Goal: Task Accomplishment & Management: Manage account settings

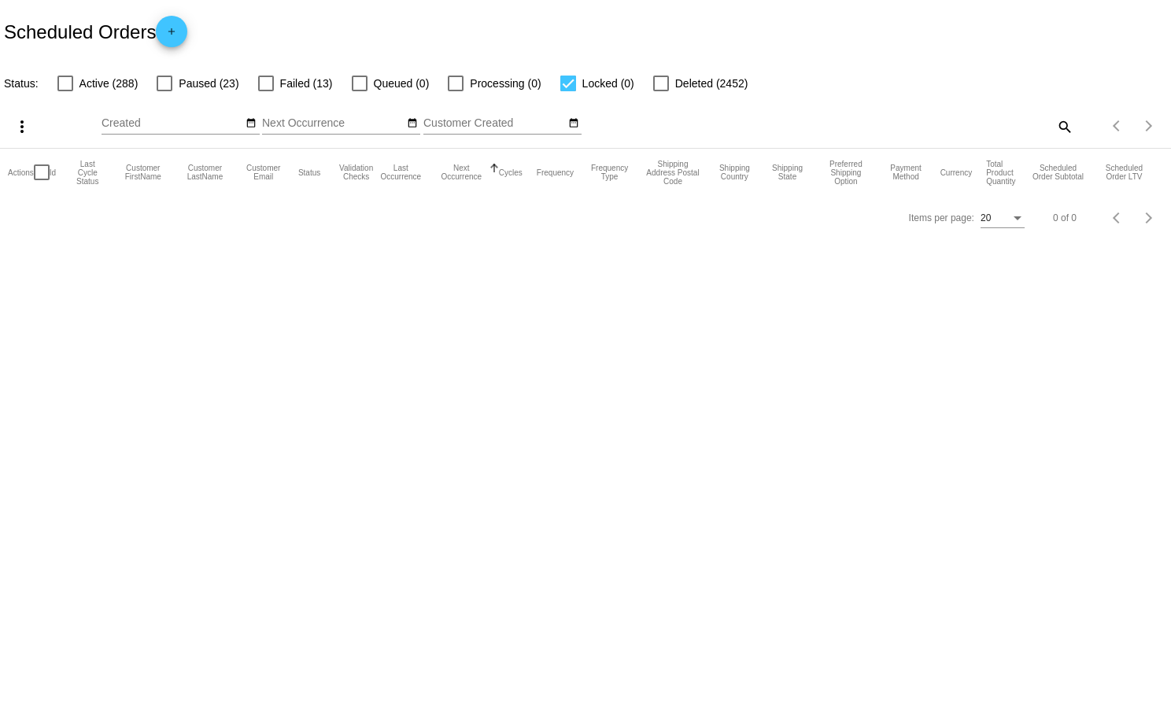
click at [1066, 124] on mat-icon "search" at bounding box center [1064, 126] width 19 height 24
click at [1066, 124] on input "Search" at bounding box center [928, 123] width 292 height 13
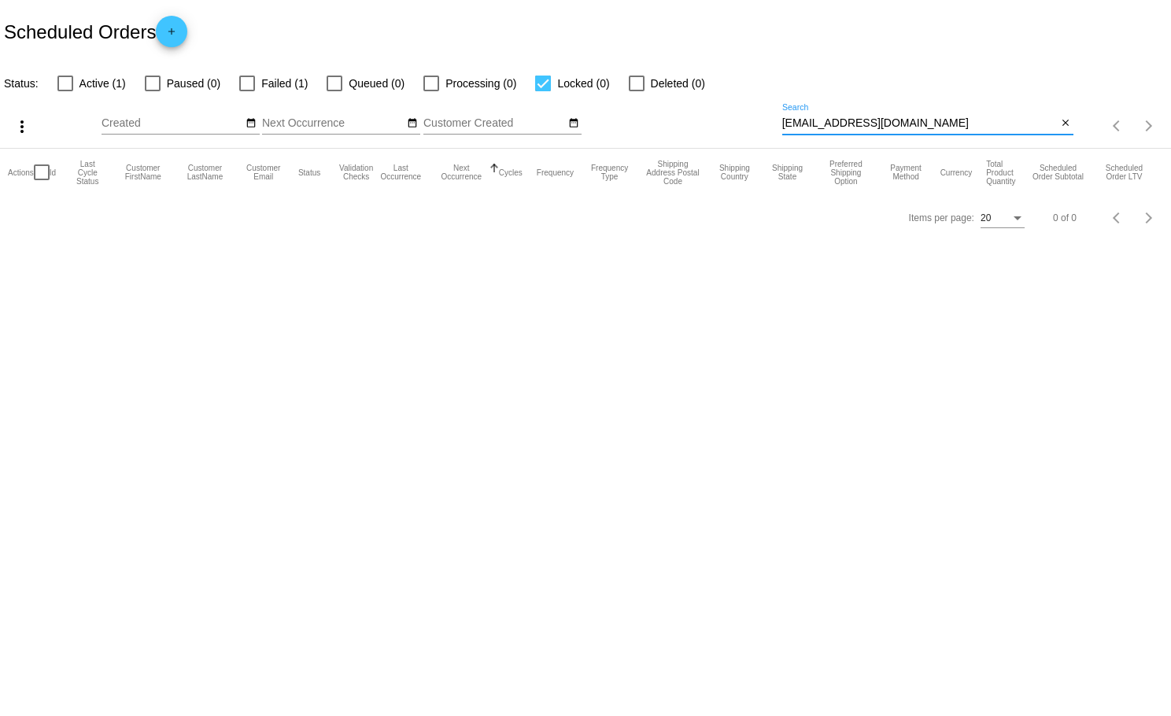
type input "[EMAIL_ADDRESS][DOMAIN_NAME]"
click at [539, 83] on div at bounding box center [543, 84] width 16 height 16
click at [542, 91] on input "Locked (0)" at bounding box center [542, 91] width 1 height 1
checkbox input "false"
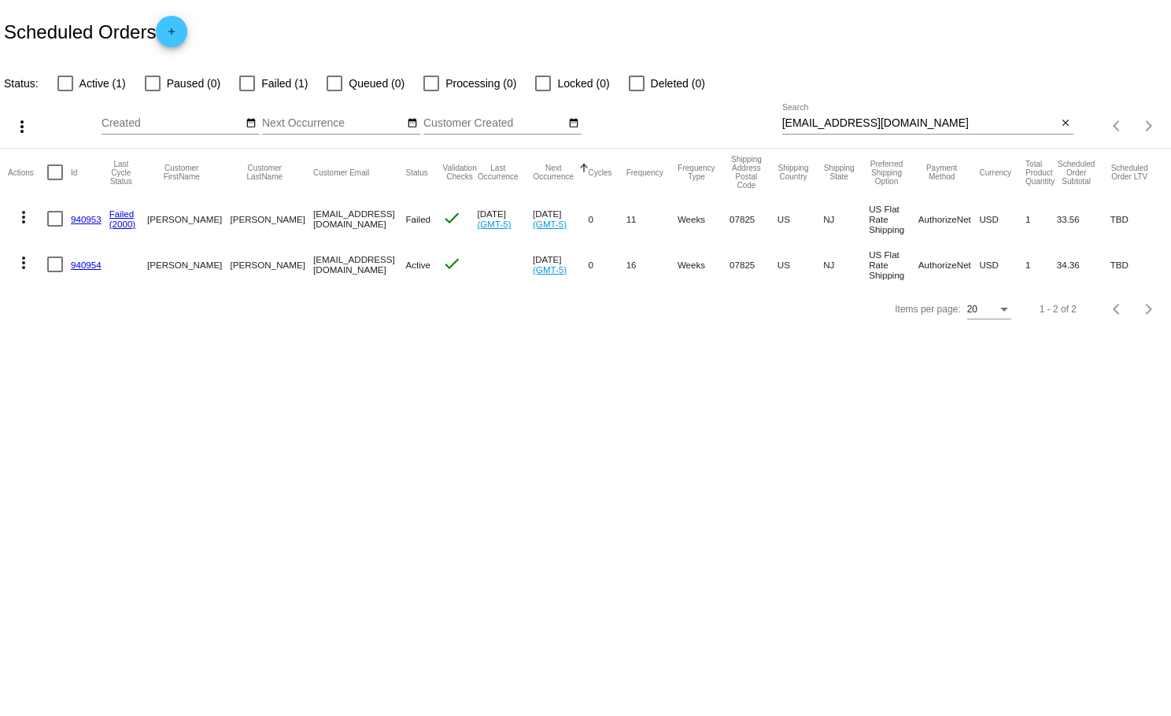
click at [54, 264] on div at bounding box center [55, 265] width 16 height 16
click at [54, 272] on input "checkbox" at bounding box center [54, 272] width 1 height 1
checkbox input "true"
click at [56, 210] on mat-cell at bounding box center [59, 219] width 24 height 46
click at [50, 216] on div at bounding box center [55, 219] width 16 height 16
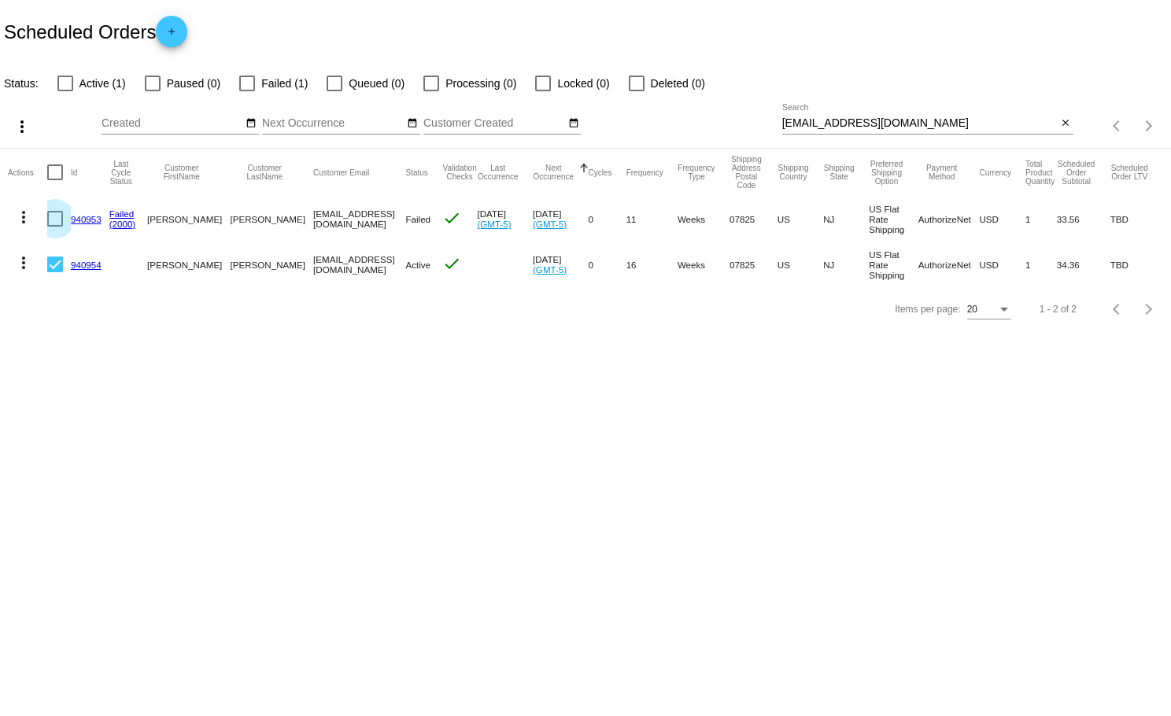
click at [54, 227] on input "checkbox" at bounding box center [54, 227] width 1 height 1
checkbox input "true"
click at [24, 128] on mat-icon "more_vert" at bounding box center [22, 126] width 19 height 19
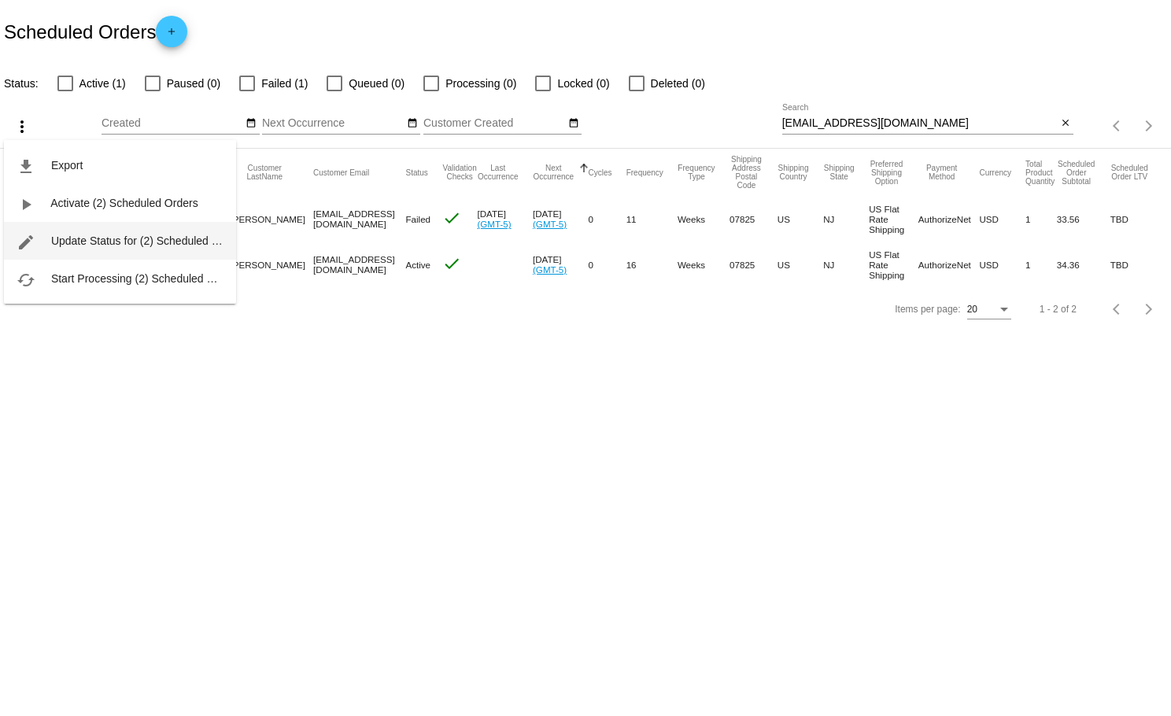
click at [98, 244] on span "Update Status for (2) Scheduled Orders" at bounding box center [148, 241] width 194 height 13
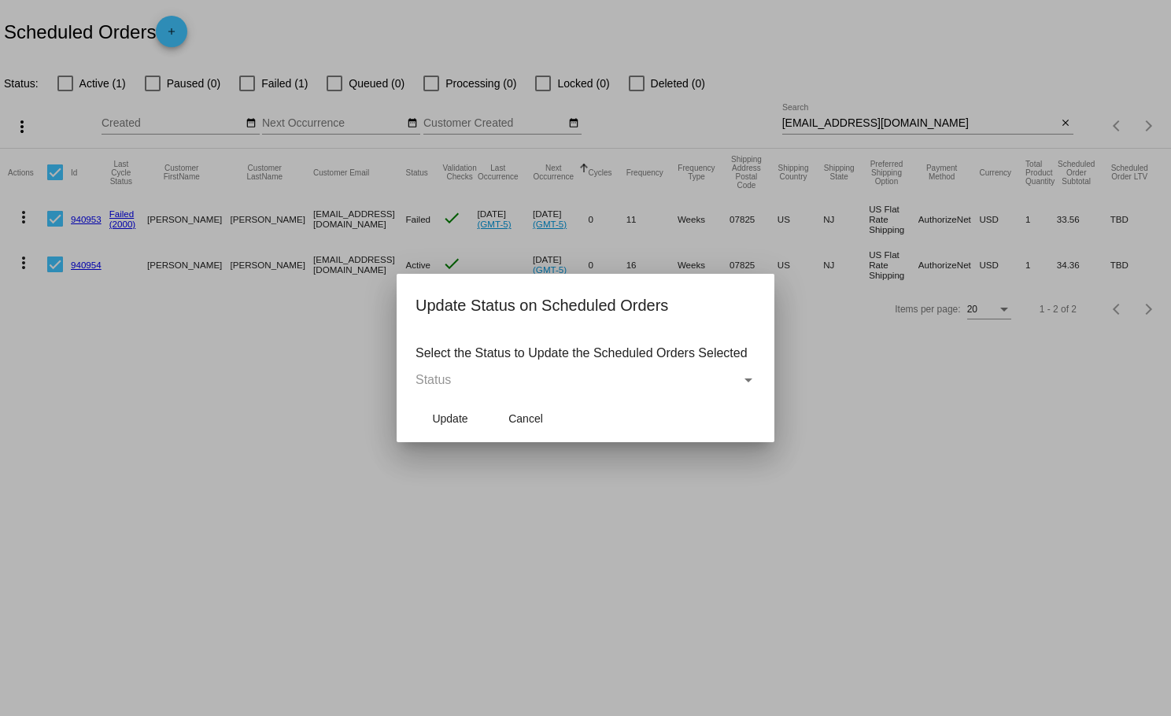
click at [454, 380] on div "Status" at bounding box center [579, 380] width 326 height 14
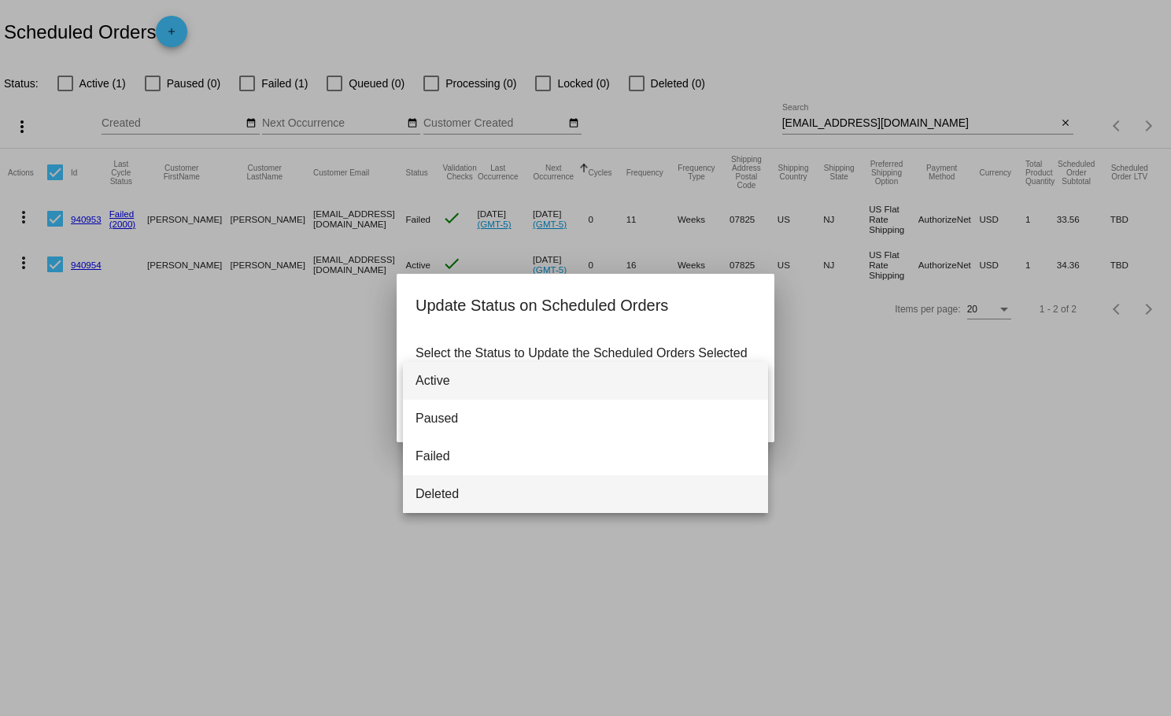
click at [451, 489] on span "Deleted" at bounding box center [586, 494] width 340 height 38
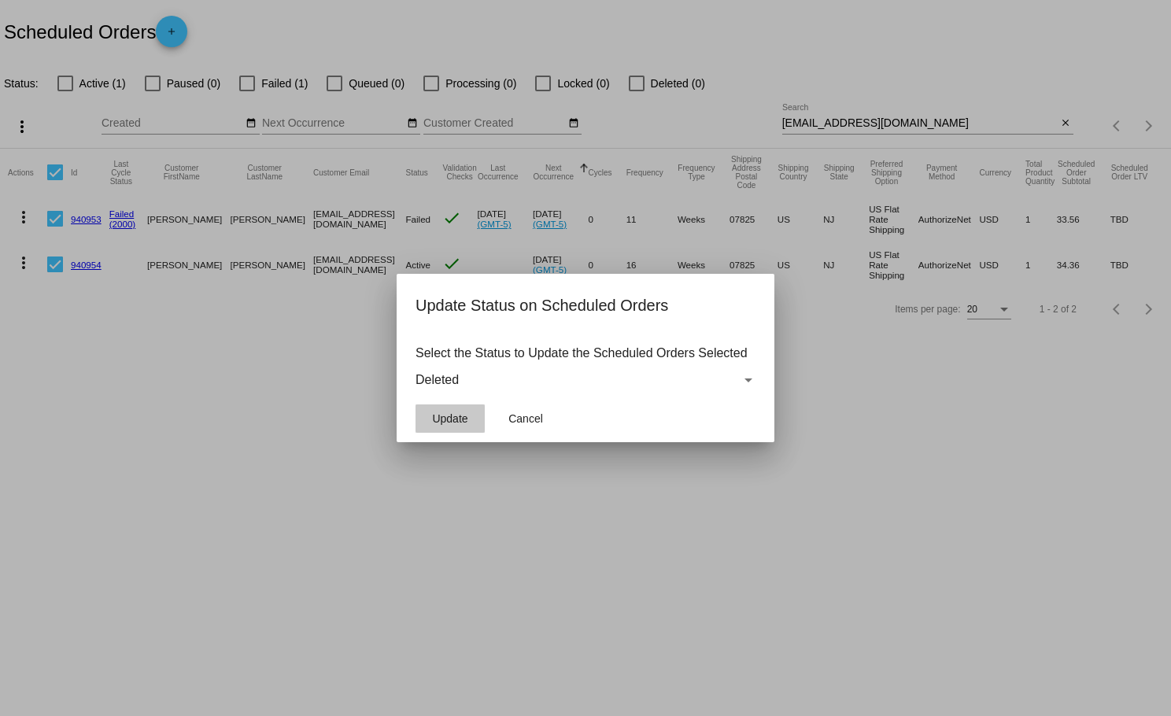
click at [463, 420] on span "Update" at bounding box center [449, 418] width 35 height 13
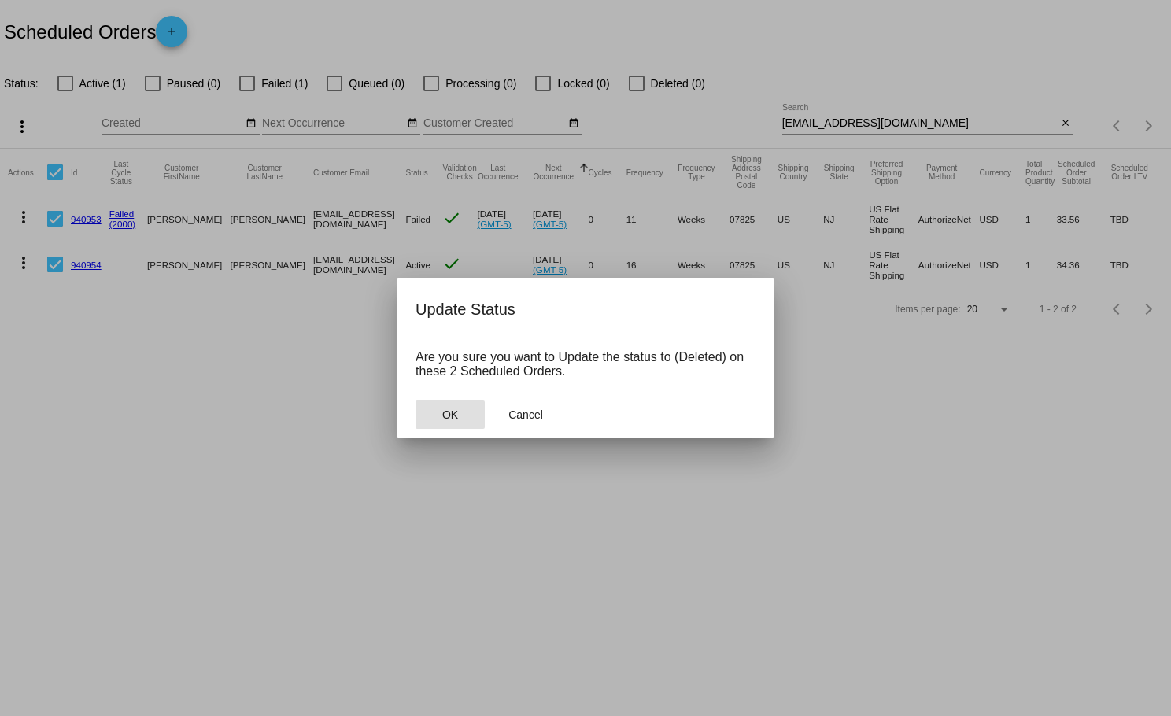
click at [452, 416] on span "OK" at bounding box center [450, 415] width 16 height 13
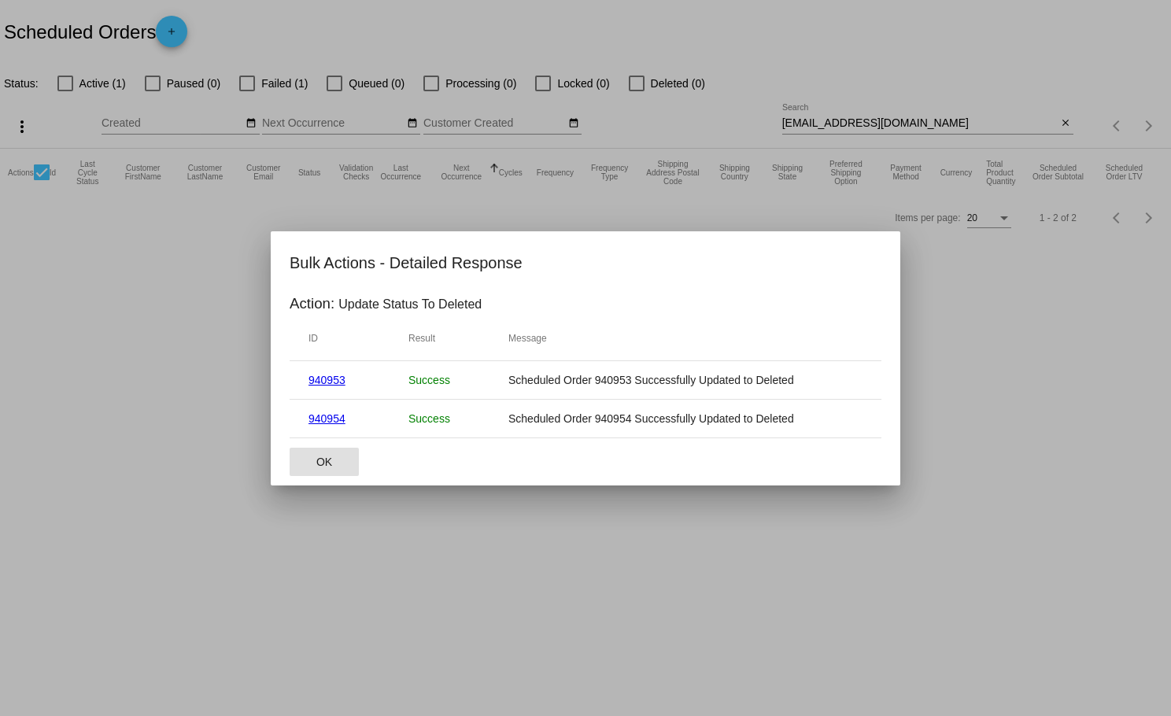
click at [322, 467] on span "OK" at bounding box center [324, 462] width 16 height 13
